Goal: Information Seeking & Learning: Understand process/instructions

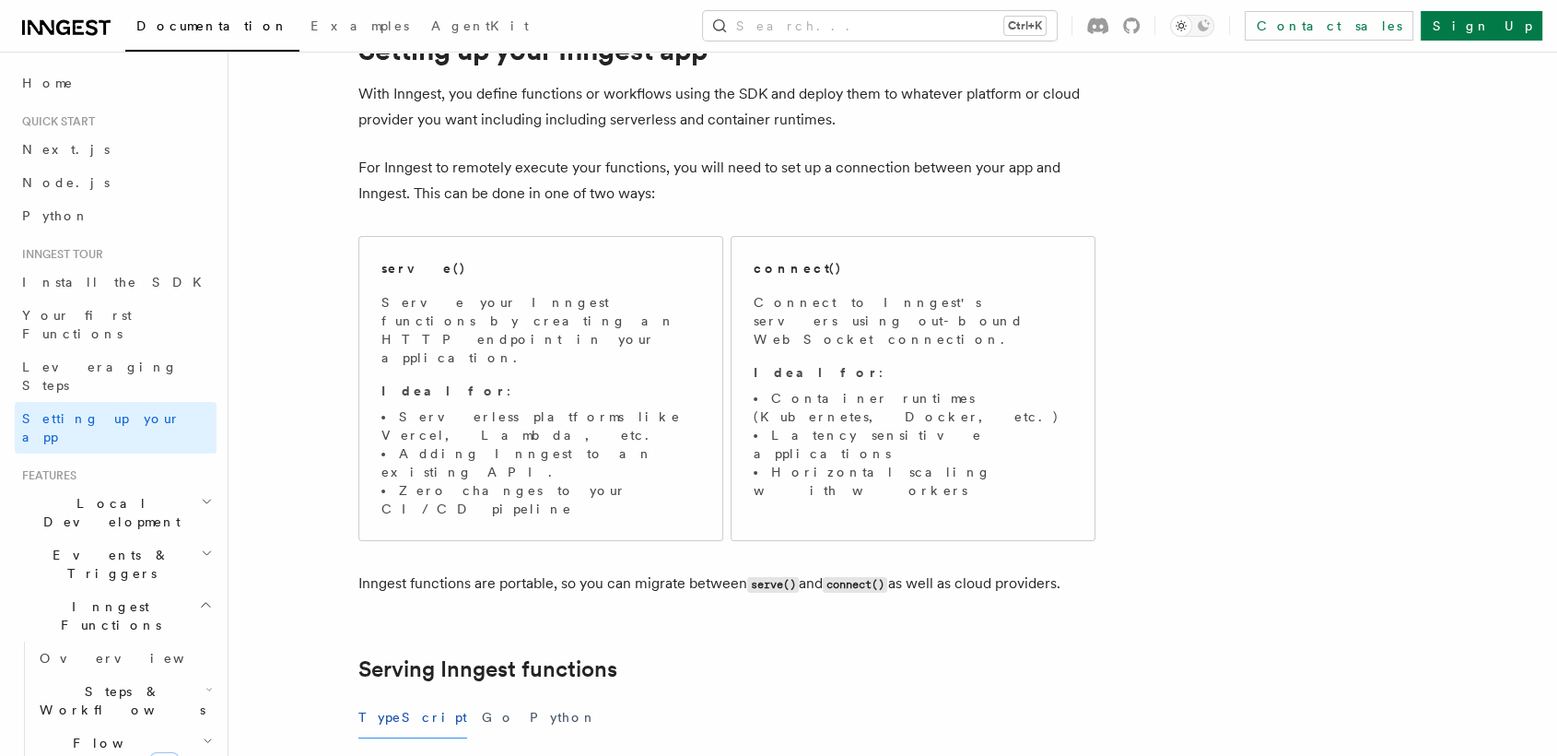
scroll to position [81, 0]
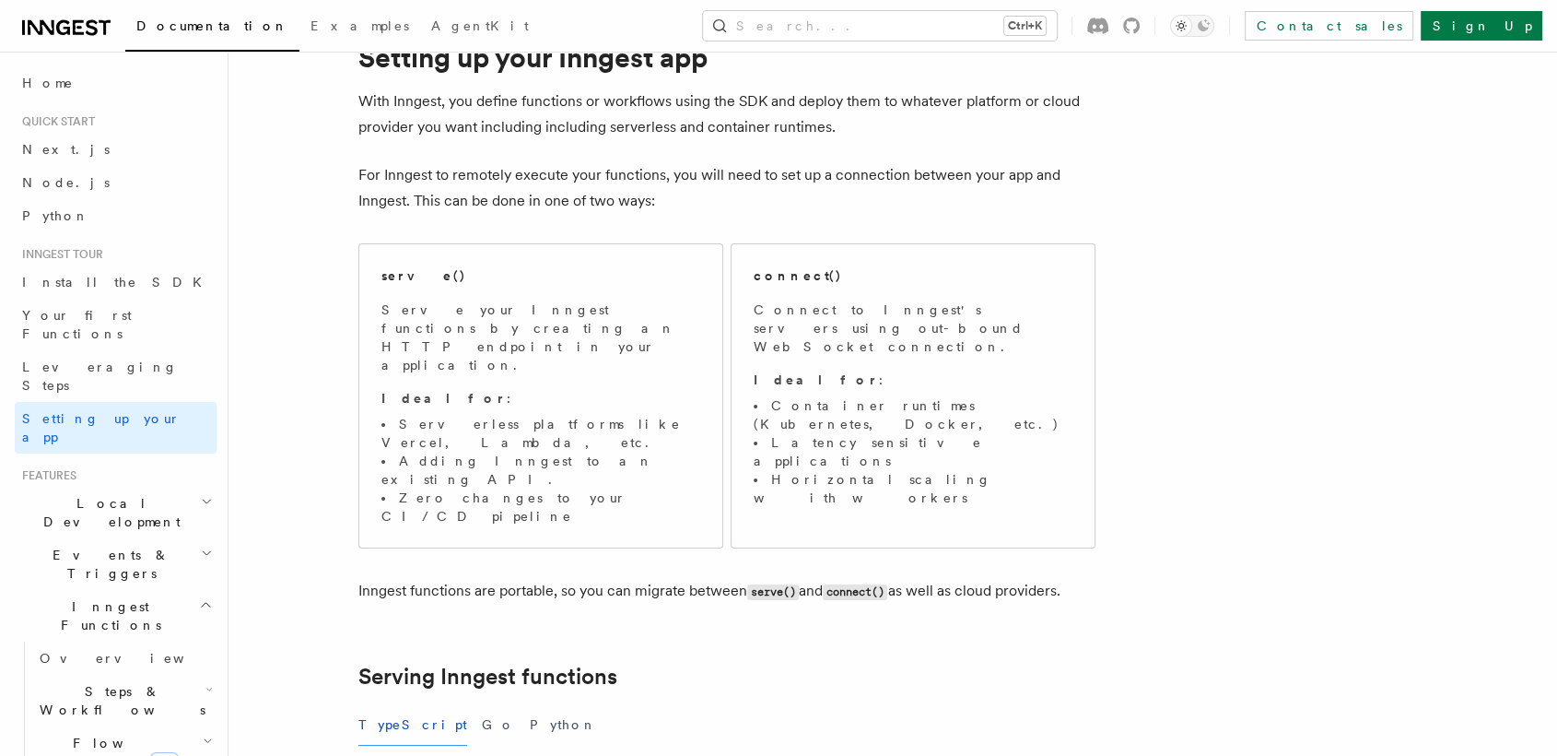
click at [109, 734] on span "Flow Control new" at bounding box center [117, 752] width 170 height 37
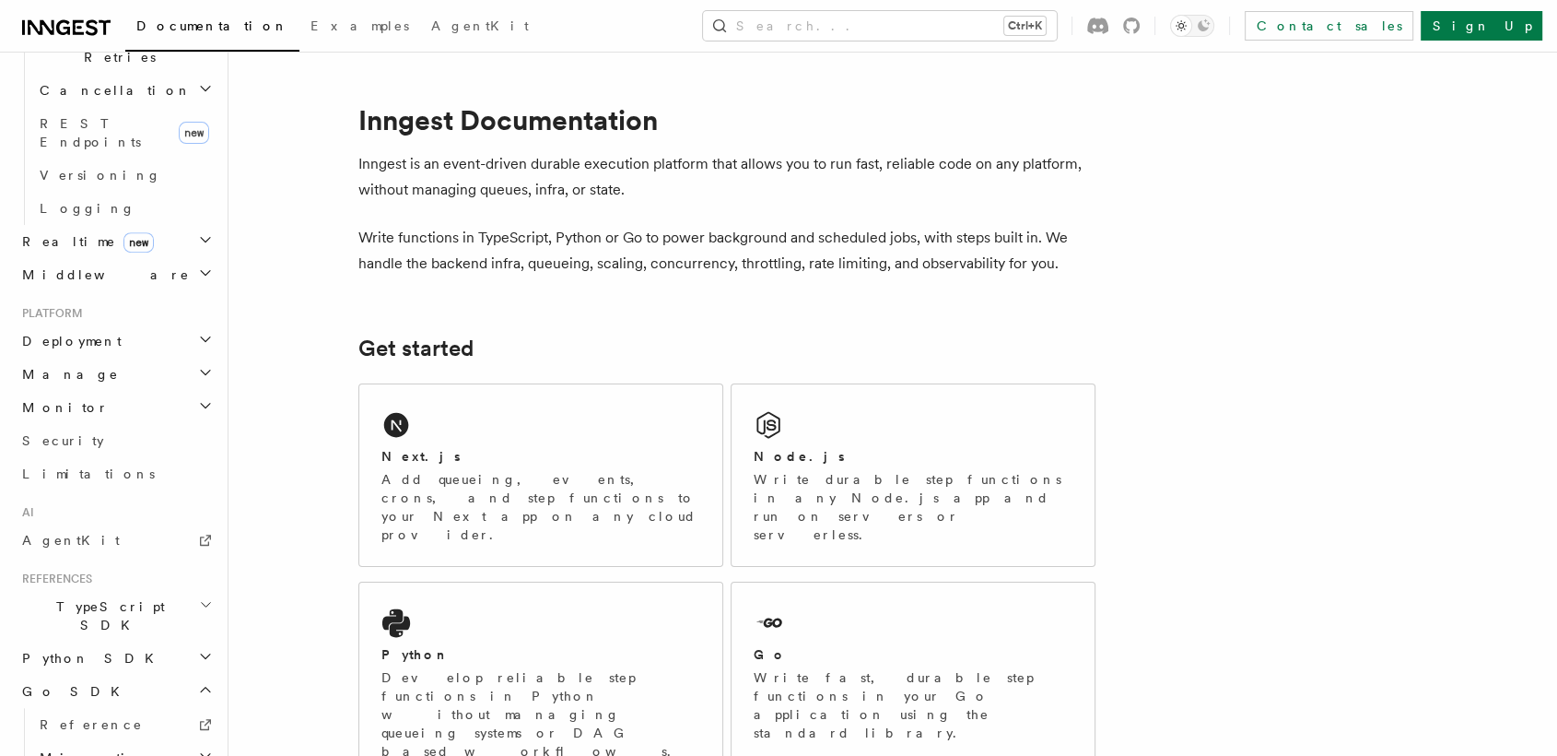
click at [53, 597] on span "TypeScript SDK" at bounding box center [107, 615] width 184 height 37
click at [67, 641] on link "Introduction" at bounding box center [124, 657] width 184 height 33
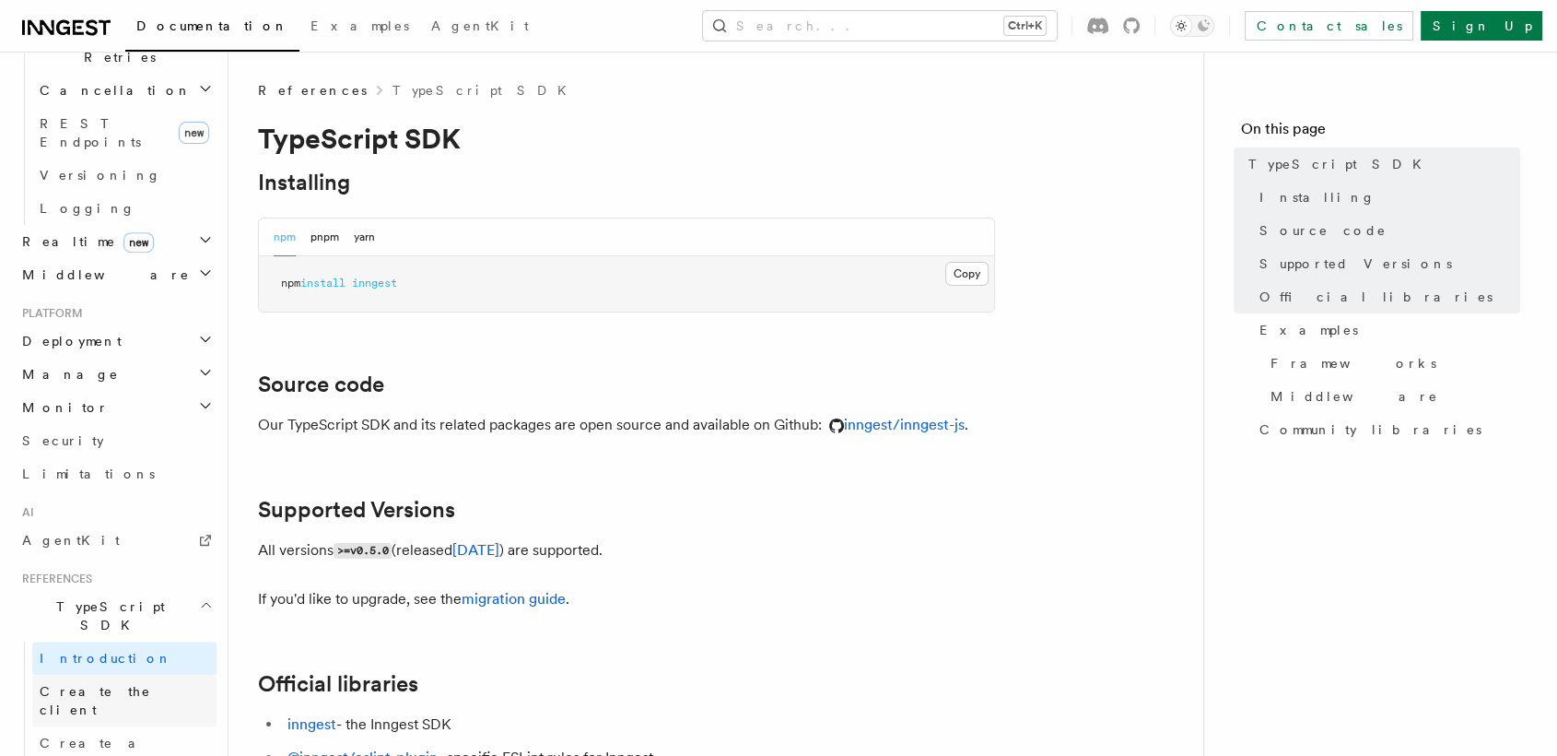
click at [74, 675] on link "Create the client" at bounding box center [124, 701] width 184 height 52
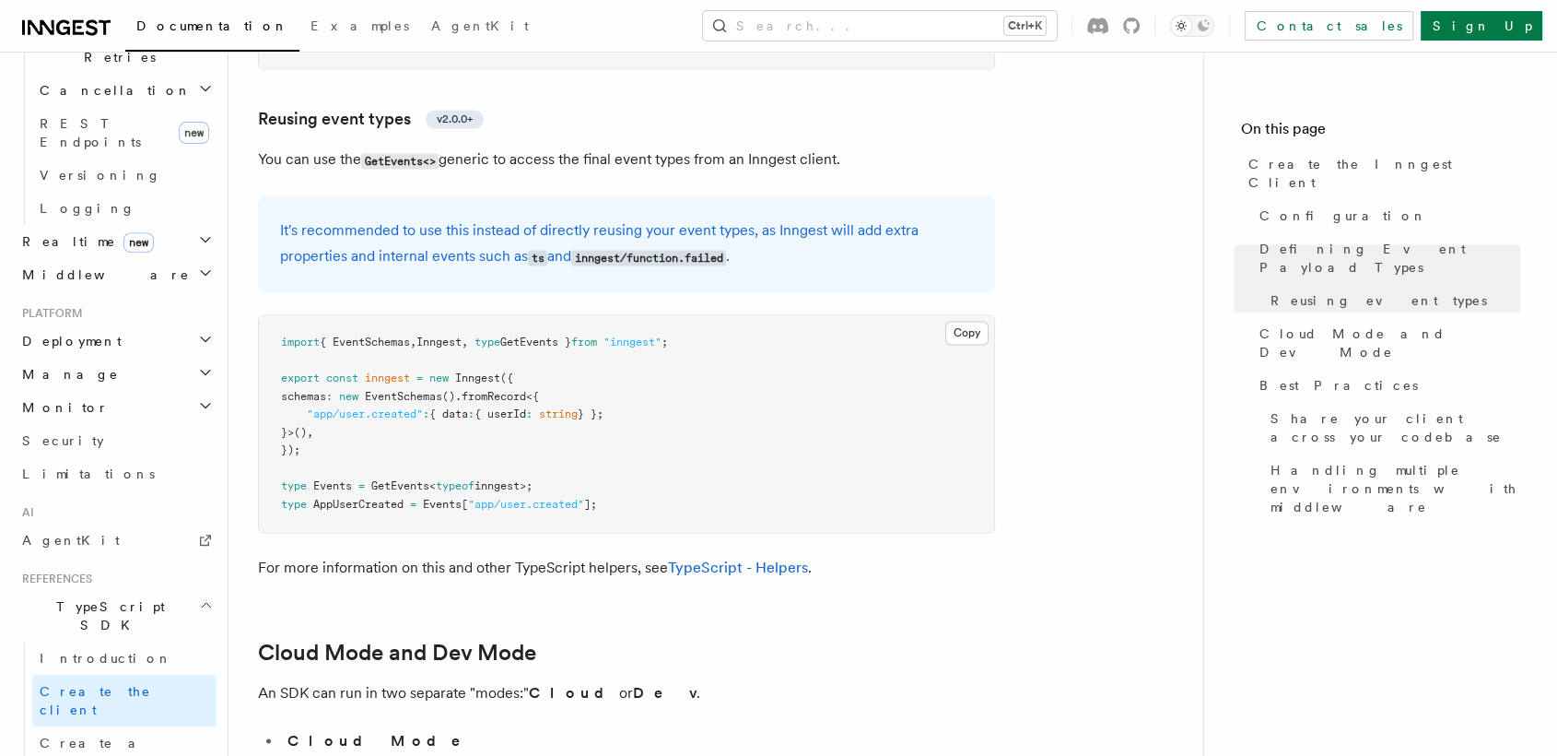
scroll to position [2566, 0]
